Goal: Obtain resource: Obtain resource

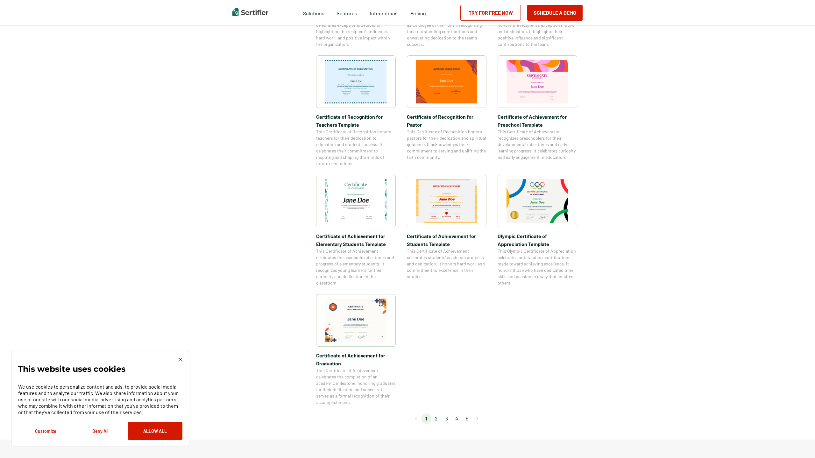
scroll to position [325, 0]
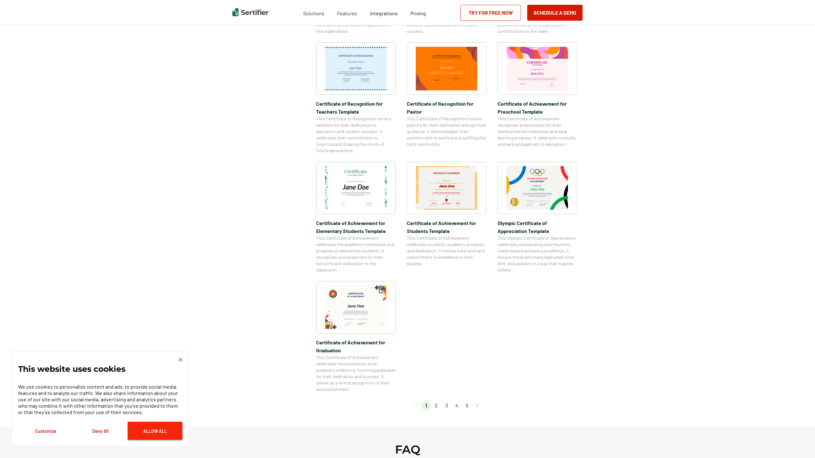
click at [153, 431] on button "Allow All" at bounding box center [155, 431] width 55 height 18
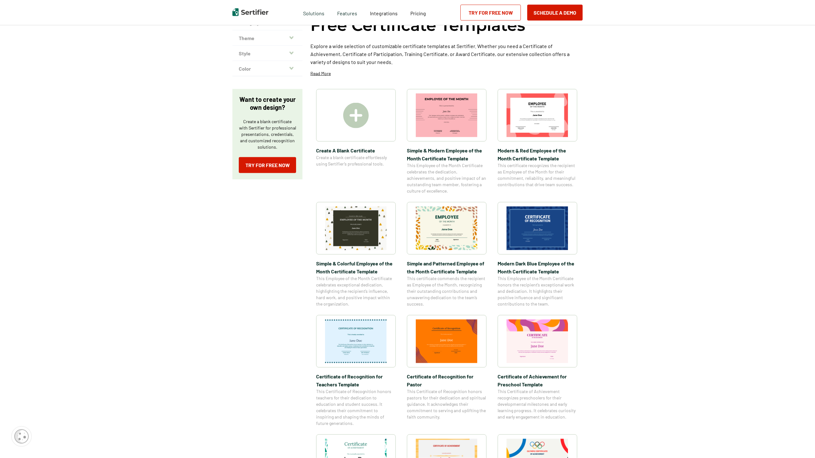
scroll to position [0, 0]
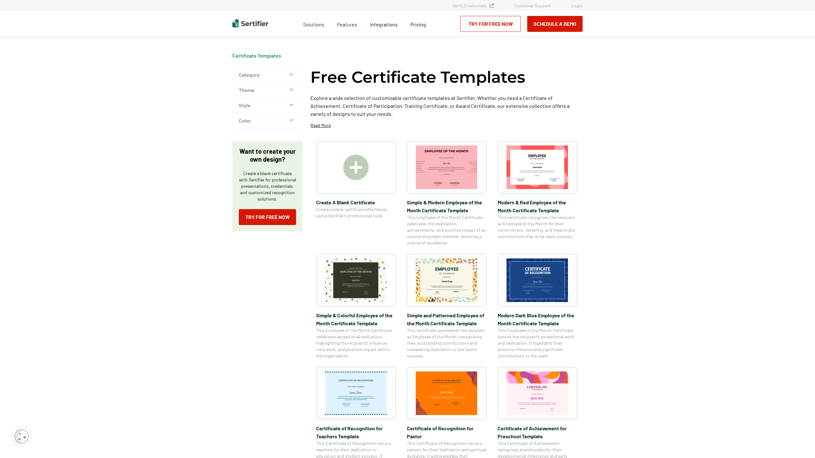
click at [293, 75] on icon "button" at bounding box center [291, 74] width 4 height 5
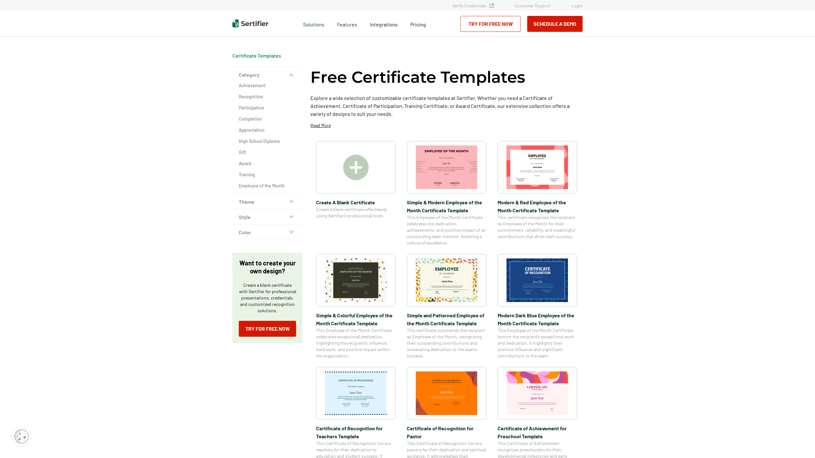
click at [290, 201] on icon "button" at bounding box center [291, 201] width 4 height 3
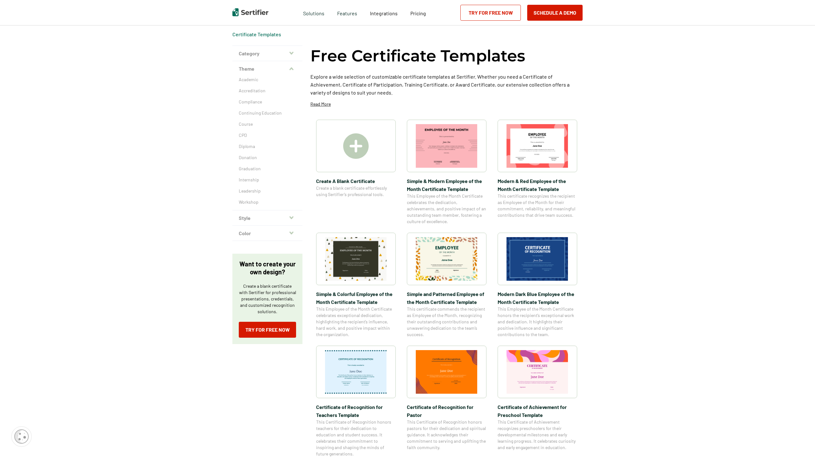
scroll to position [32, 0]
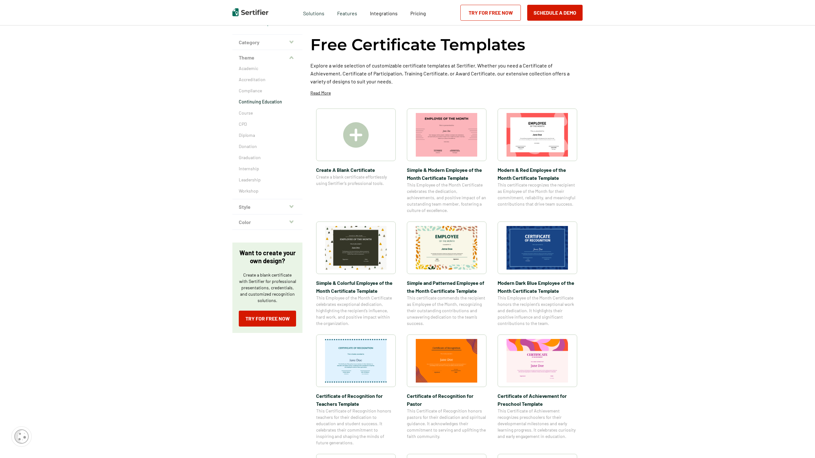
click at [262, 103] on p "Continuing Education" at bounding box center [267, 102] width 57 height 6
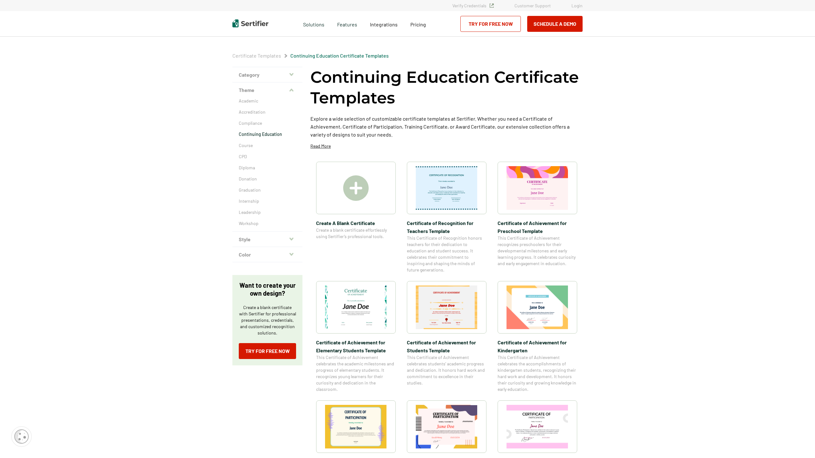
click at [288, 239] on button "Style" at bounding box center [267, 239] width 70 height 15
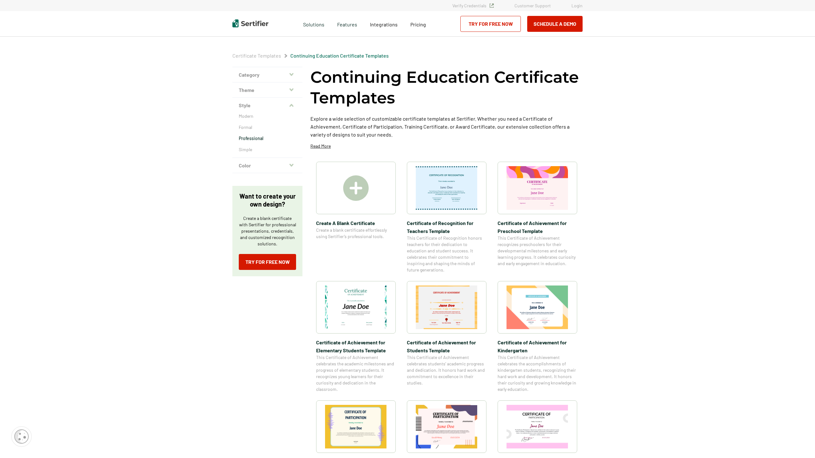
click at [263, 140] on p "Professional" at bounding box center [267, 138] width 57 height 6
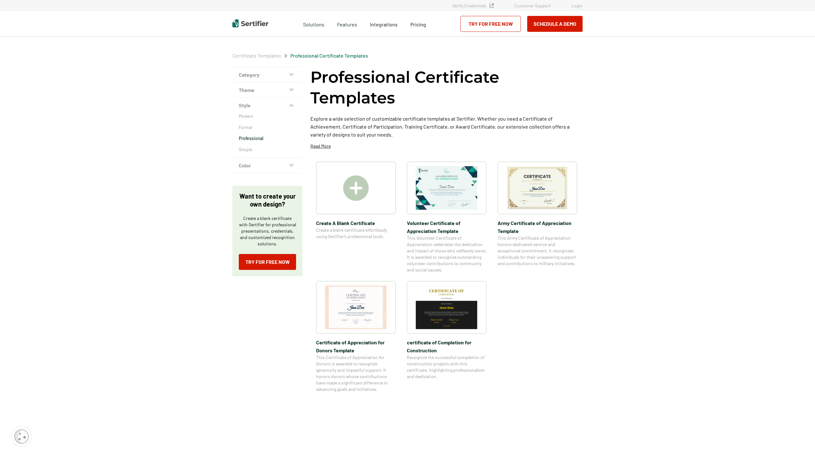
click at [292, 163] on icon "button" at bounding box center [291, 165] width 4 height 5
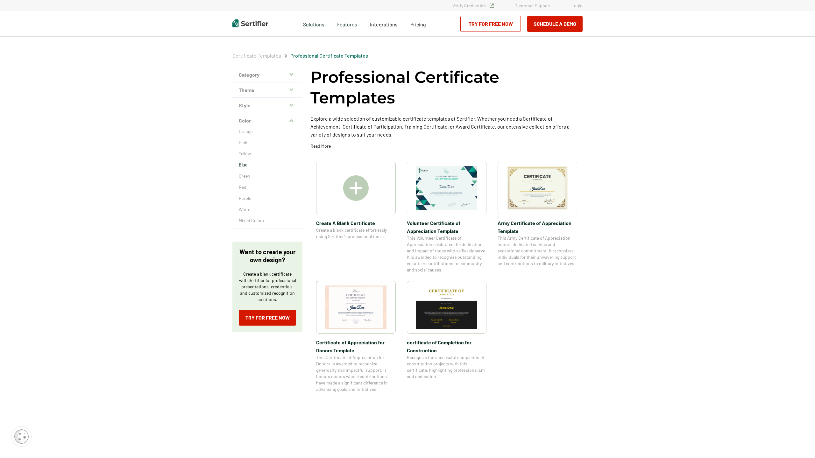
click at [247, 166] on p "Blue" at bounding box center [267, 165] width 57 height 6
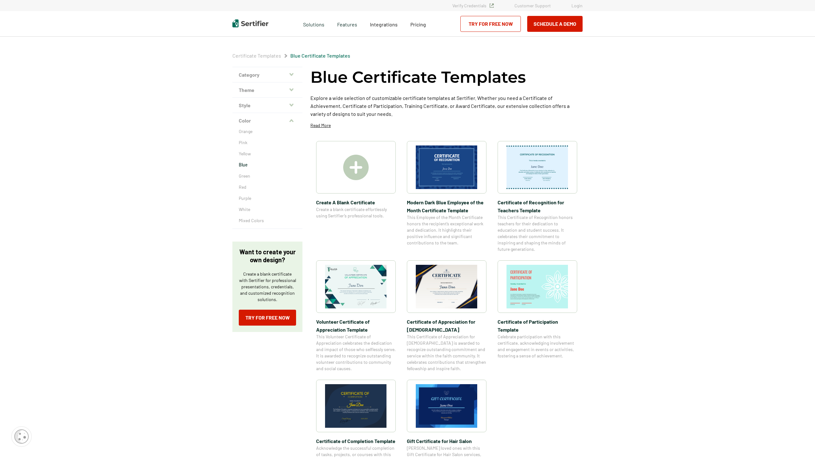
click at [257, 75] on button "Category" at bounding box center [267, 74] width 70 height 15
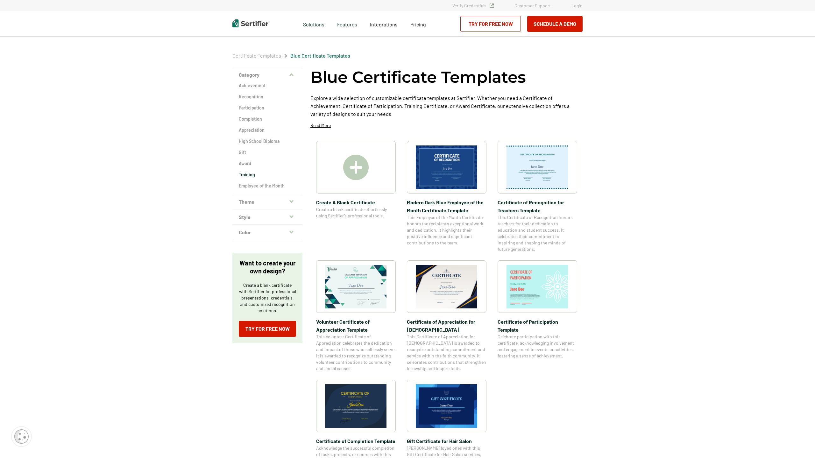
click at [255, 175] on h2 "Training" at bounding box center [267, 175] width 57 height 6
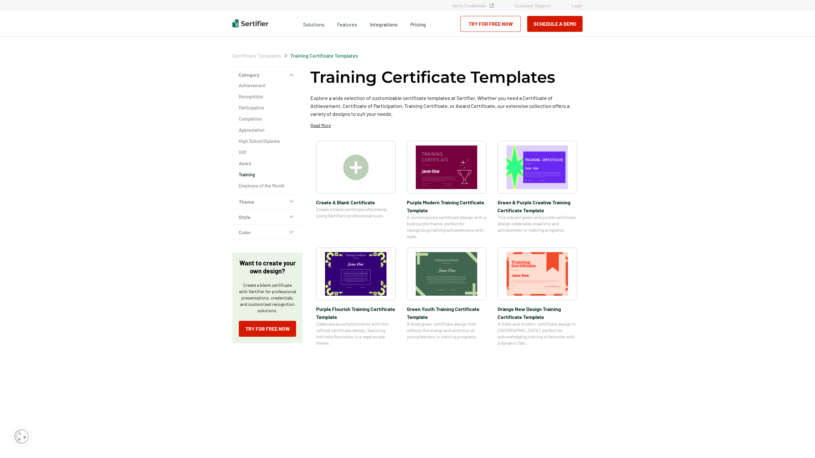
click at [349, 202] on span "Create A Blank Certificate" at bounding box center [356, 202] width 80 height 8
click at [341, 201] on span "Create A Blank Certificate" at bounding box center [356, 202] width 80 height 8
click at [246, 327] on link "Try for Free Now" at bounding box center [267, 329] width 57 height 16
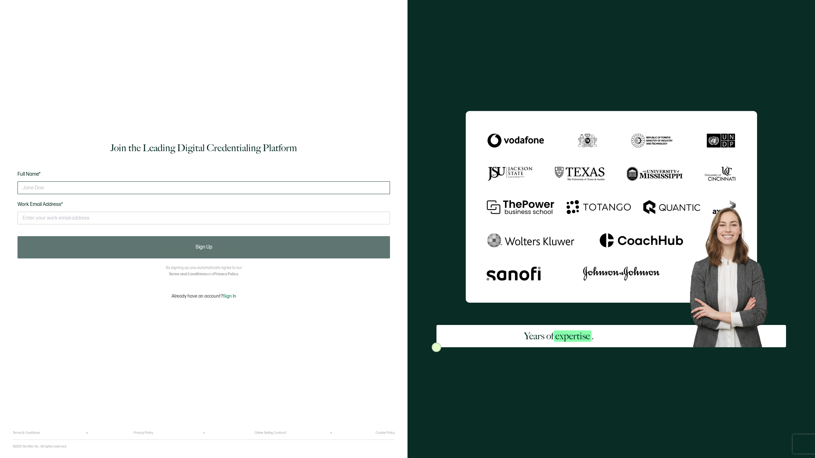
click at [89, 189] on input "text" at bounding box center [204, 187] width 372 height 13
type input "[PERSON_NAME]"
click at [50, 221] on input "text" at bounding box center [204, 218] width 372 height 13
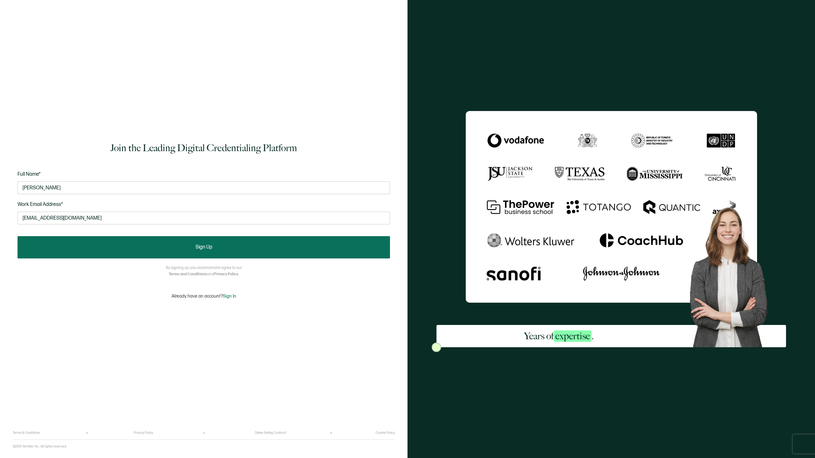
type input "[EMAIL_ADDRESS][DOMAIN_NAME]"
click at [194, 245] on button "Sign Up" at bounding box center [204, 247] width 372 height 22
